Goal: Browse casually: Explore the website without a specific task or goal

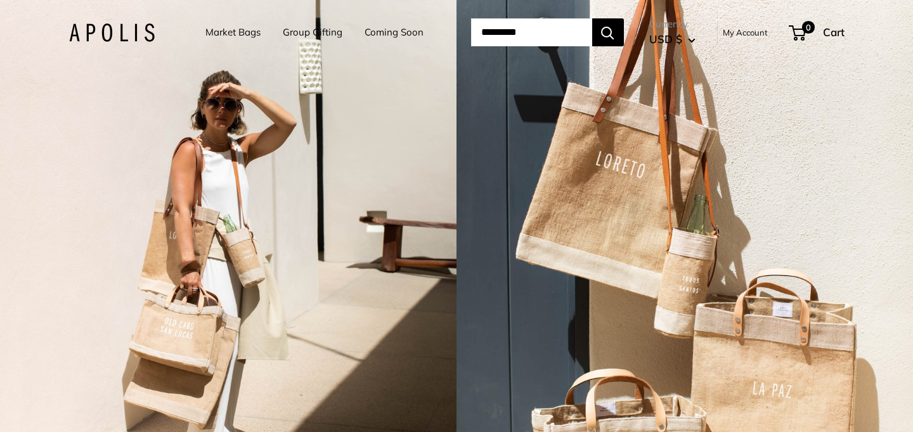
click at [486, 33] on input "Search..." at bounding box center [531, 32] width 121 height 28
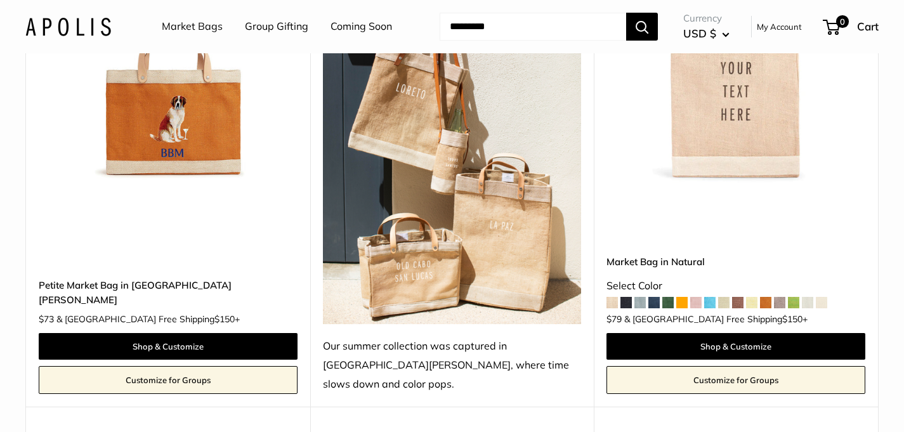
scroll to position [724, 0]
